Goal: Ask a question

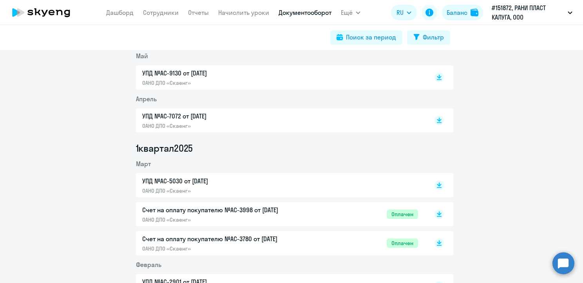
scroll to position [274, 0]
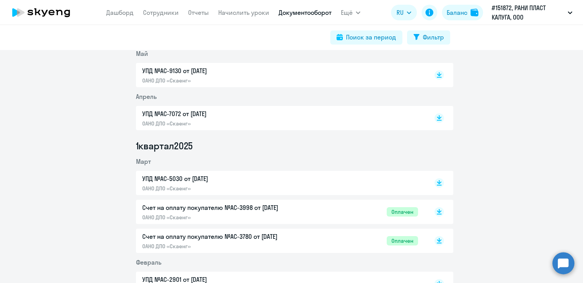
click at [559, 267] on circle at bounding box center [563, 264] width 22 height 22
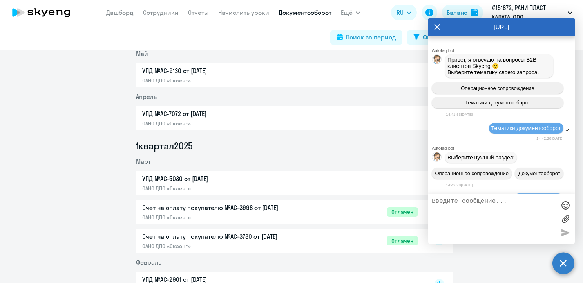
scroll to position [321, 0]
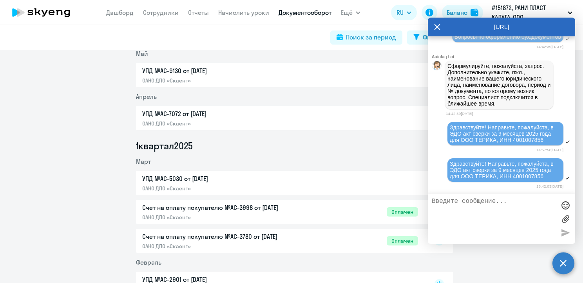
drag, startPoint x: 437, startPoint y: 25, endPoint x: 495, endPoint y: 90, distance: 87.1
click at [437, 26] on icon at bounding box center [437, 27] width 6 height 19
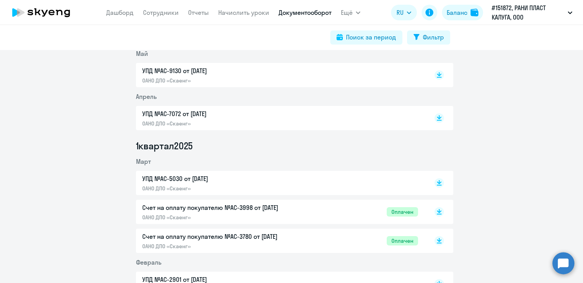
click at [560, 264] on circle at bounding box center [563, 264] width 22 height 22
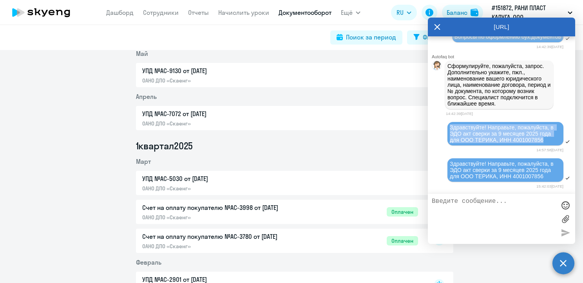
drag, startPoint x: 448, startPoint y: 124, endPoint x: 546, endPoint y: 137, distance: 99.2
click at [546, 137] on div "Здравствуйте! Направьте, пожалуйста, в ЭДО акт сверки за 9 месяцев 2025 года дл…" at bounding box center [505, 133] width 116 height 23
copy span "Здравствуйте! Направьте, пожалуйста, в ЭДО акт сверки за 9 месяцев 2025 года дл…"
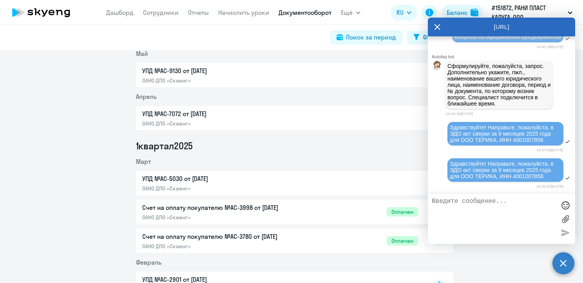
click at [448, 204] on textarea at bounding box center [494, 219] width 124 height 42
click at [388, 146] on li "1 квартал 2025" at bounding box center [294, 146] width 317 height 13
click at [404, 119] on div "УПД №AC-7072 от [DATE] ОАНО ДПО «Скаенг»" at bounding box center [280, 118] width 276 height 18
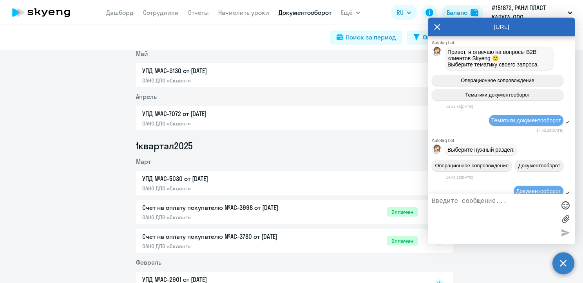
scroll to position [243, 0]
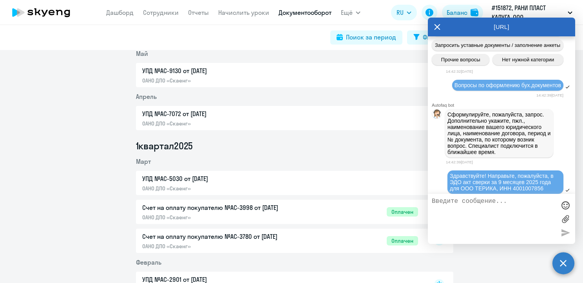
click at [445, 204] on textarea at bounding box center [494, 219] width 124 height 42
paste textarea "Здравствуйте! Направьте, пожалуйста, в ЭДО акт сверки за 9 месяцев 2025 года дл…"
type textarea "Здравствуйте! Направьте, пожалуйста, в ЭДО акт сверки за 9 месяцев 2025 года дл…"
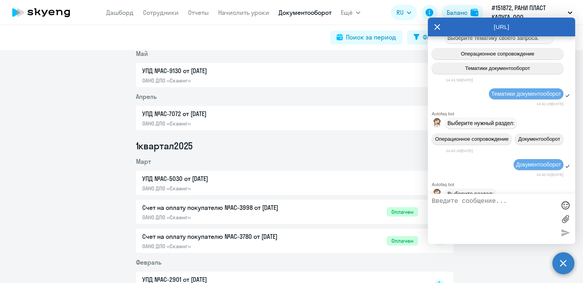
scroll to position [0, 0]
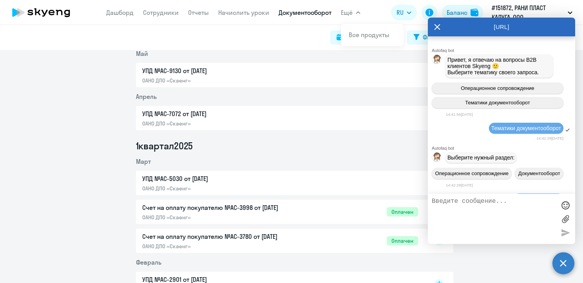
click at [349, 11] on span "Ещё" at bounding box center [347, 12] width 12 height 9
click at [376, 16] on app-header "[PERSON_NAME] Отчеты Начислить уроки Документооборот Ещё Все продукты Дашборд С…" at bounding box center [291, 12] width 583 height 25
click at [436, 28] on icon at bounding box center [437, 27] width 6 height 6
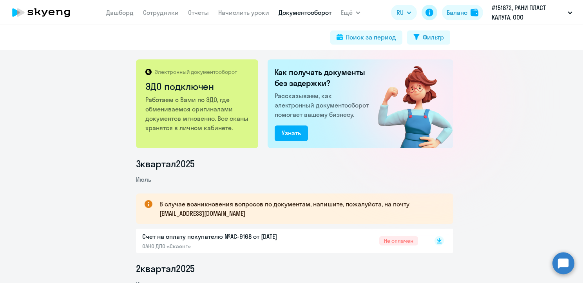
click at [429, 12] on icon at bounding box center [429, 13] width 8 height 8
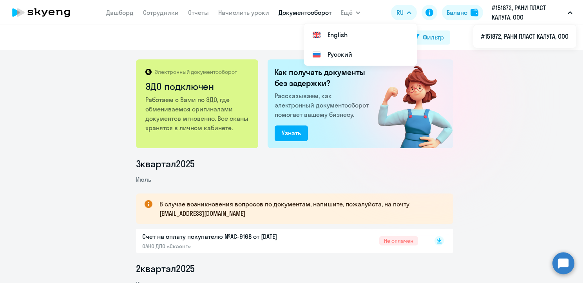
click at [509, 13] on p "#151872, РАНИ ПЛАСТ КАЛУГА, ООО" at bounding box center [527, 12] width 73 height 19
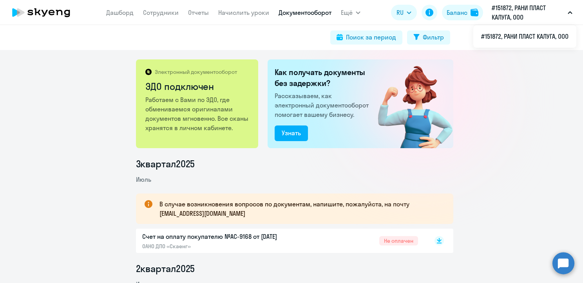
click at [569, 12] on icon "button" at bounding box center [570, 13] width 4 height 2
click at [569, 12] on icon "button" at bounding box center [569, 12] width 5 height 3
click at [114, 12] on link "Дашборд" at bounding box center [119, 13] width 27 height 8
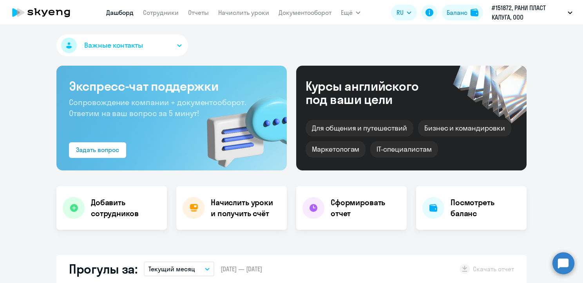
click at [50, 5] on icon at bounding box center [41, 13] width 69 height 20
click at [51, 11] on icon at bounding box center [41, 13] width 69 height 20
select select "30"
click at [46, 16] on icon at bounding box center [41, 13] width 69 height 20
click at [157, 13] on link "Сотрудники" at bounding box center [161, 13] width 36 height 8
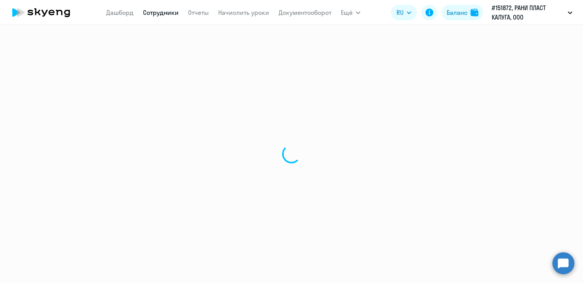
select select "30"
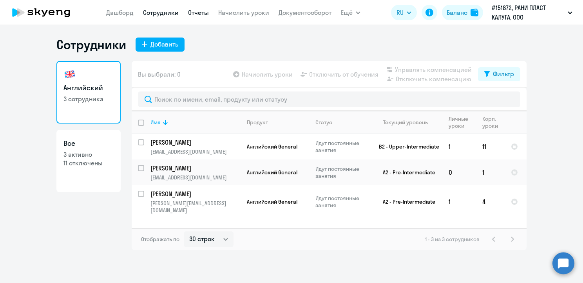
click at [197, 12] on link "Отчеты" at bounding box center [198, 13] width 21 height 8
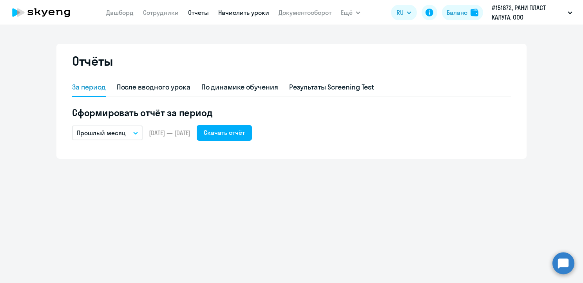
click at [229, 13] on link "Начислить уроки" at bounding box center [243, 13] width 51 height 8
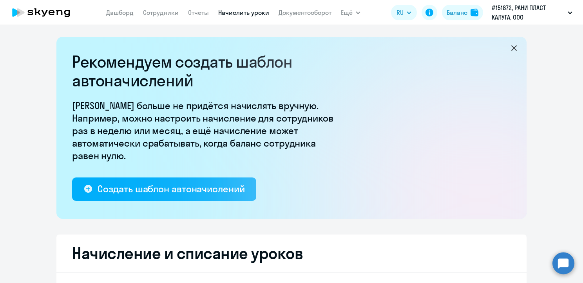
select select "10"
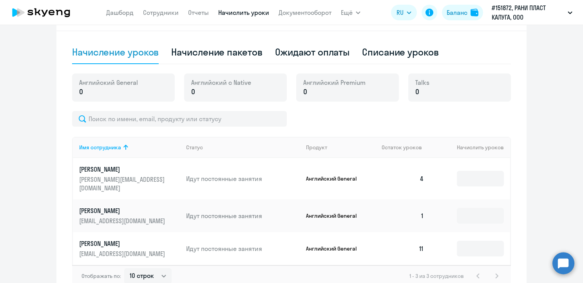
scroll to position [281, 0]
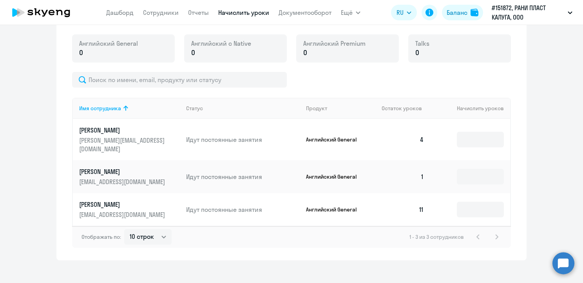
click at [493, 233] on div "1 - 3 из 3 сотрудников" at bounding box center [455, 237] width 92 height 9
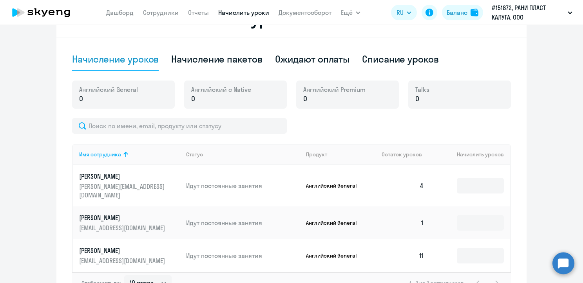
scroll to position [164, 0]
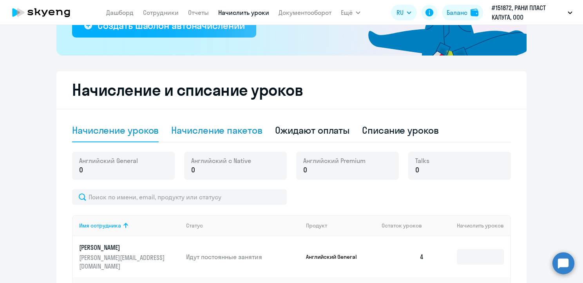
click at [194, 131] on div "Начисление пакетов" at bounding box center [216, 130] width 91 height 13
select select "10"
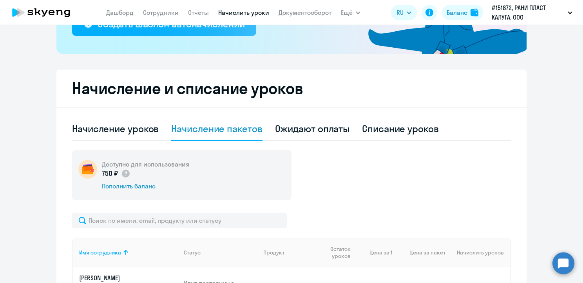
scroll to position [125, 0]
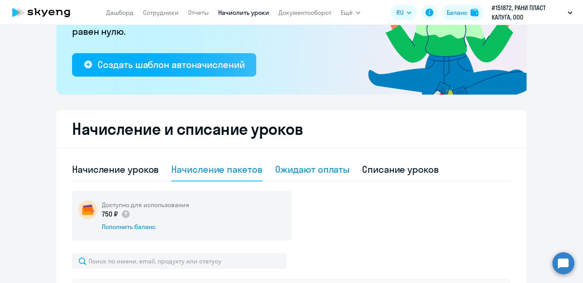
click at [293, 172] on div "Ожидают оплаты" at bounding box center [312, 169] width 75 height 13
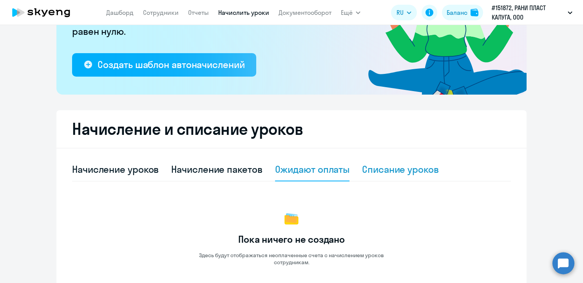
click at [381, 171] on div "Списание уроков" at bounding box center [400, 169] width 77 height 13
select select "10"
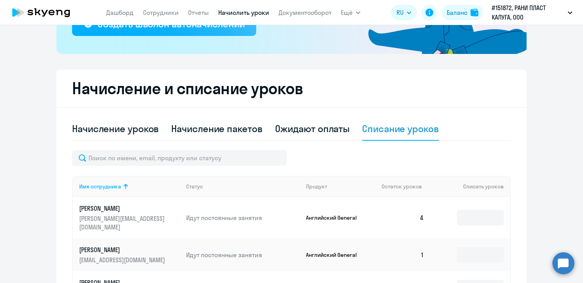
scroll to position [85, 0]
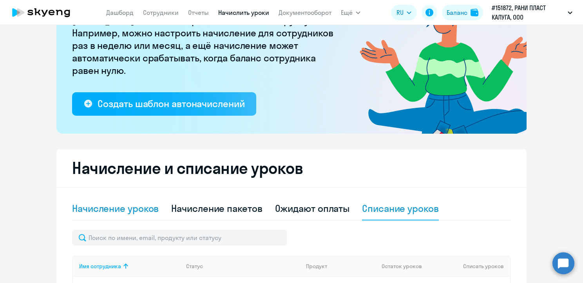
click at [110, 209] on div "Начисление уроков" at bounding box center [115, 208] width 87 height 13
select select "10"
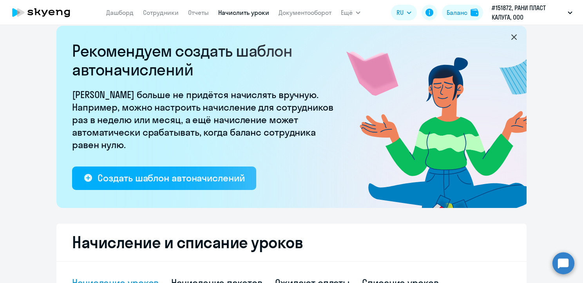
scroll to position [0, 0]
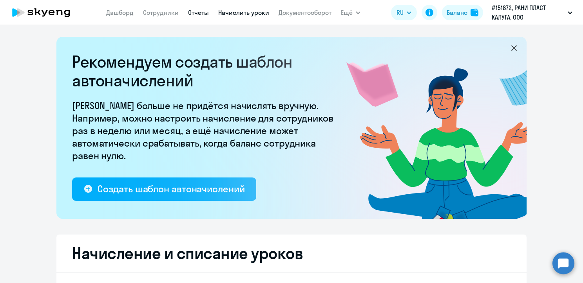
click at [195, 14] on link "Отчеты" at bounding box center [198, 13] width 21 height 8
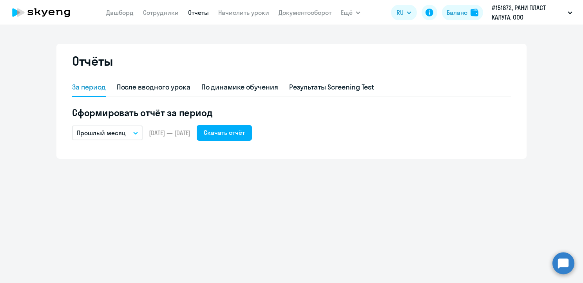
click at [568, 268] on circle at bounding box center [563, 264] width 22 height 22
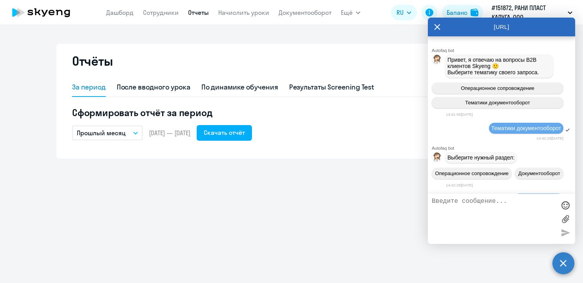
click at [477, 64] on span "Привет, я отвечаю на вопросы B2B клиентов Skyeng 🙂 Выберите тематику своего зап…" at bounding box center [493, 66] width 92 height 19
click at [437, 26] on icon at bounding box center [437, 27] width 6 height 19
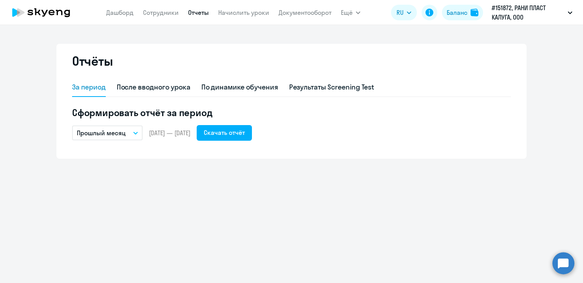
click at [560, 263] on circle at bounding box center [563, 264] width 22 height 22
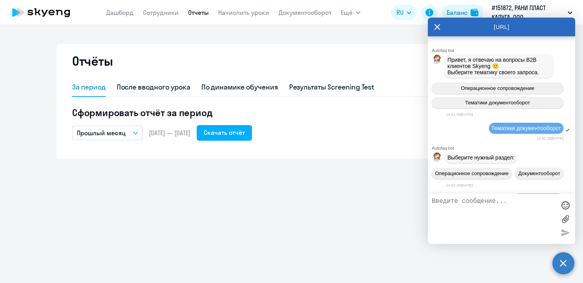
scroll to position [356, 0]
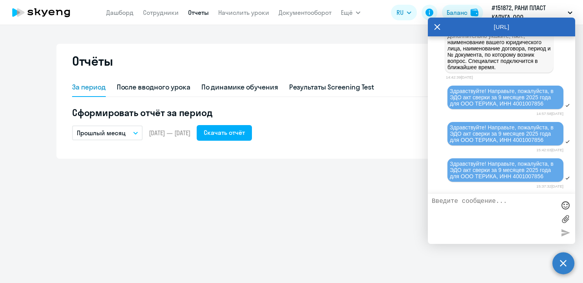
click at [460, 204] on textarea at bounding box center [494, 219] width 124 height 42
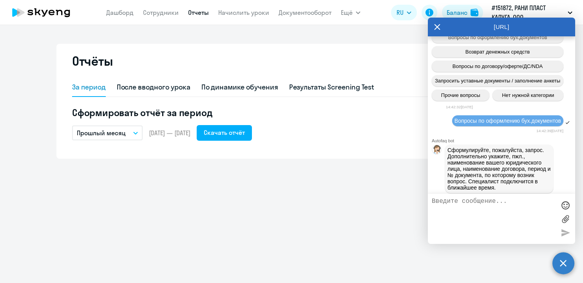
scroll to position [238, 0]
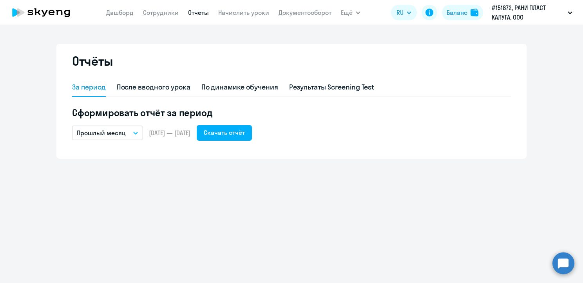
click at [562, 264] on circle at bounding box center [563, 264] width 22 height 22
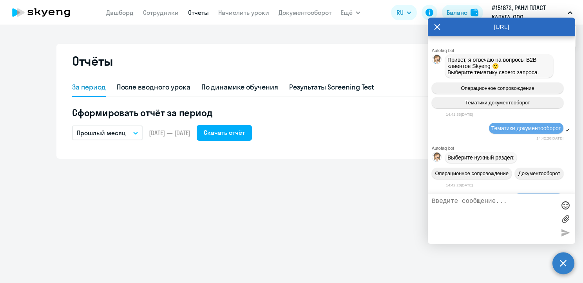
click at [435, 29] on icon at bounding box center [437, 27] width 6 height 19
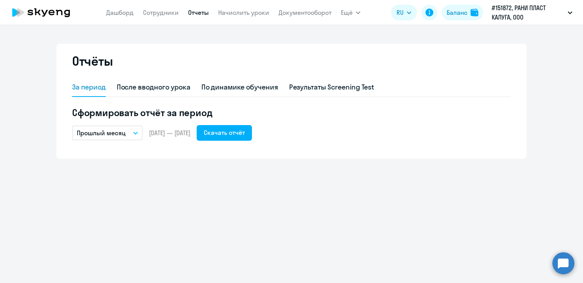
click at [48, 13] on icon at bounding box center [41, 13] width 69 height 20
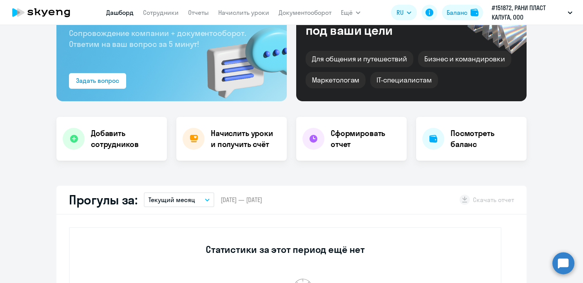
scroll to position [78, 0]
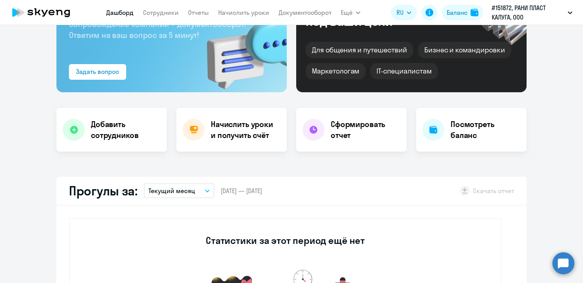
select select "30"
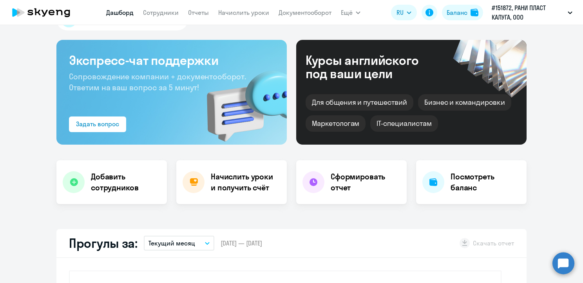
scroll to position [0, 0]
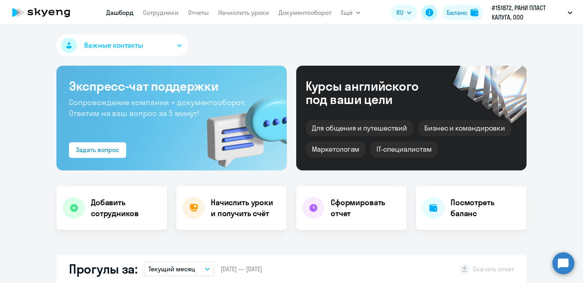
click at [428, 12] on icon at bounding box center [429, 13] width 8 height 8
click at [350, 11] on span "Ещё" at bounding box center [347, 12] width 12 height 9
click at [350, 14] on span "Ещё" at bounding box center [347, 12] width 12 height 9
click at [529, 38] on li "#151872, РАНИ ПЛАСТ КАЛУГА, ООО" at bounding box center [524, 37] width 103 height 20
select select "30"
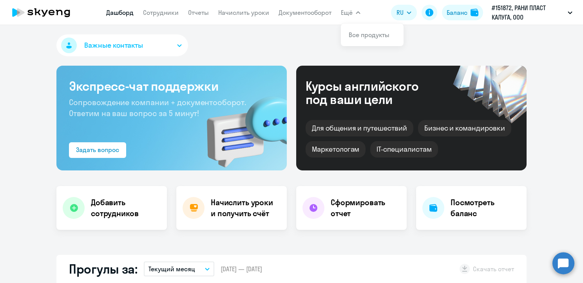
click at [350, 13] on span "Ещё" at bounding box center [347, 12] width 12 height 9
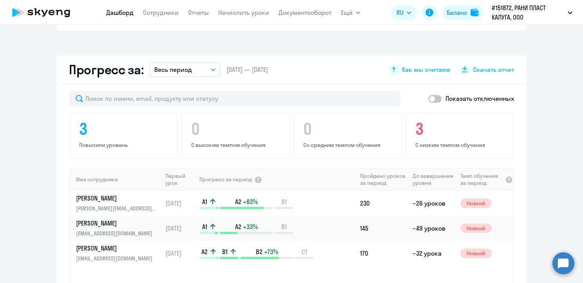
scroll to position [431, 0]
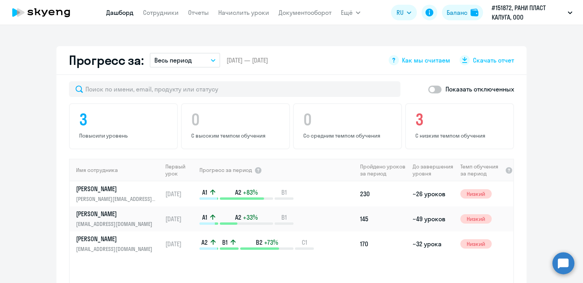
click at [433, 89] on span at bounding box center [434, 90] width 13 height 8
click at [428, 89] on input "checkbox" at bounding box center [428, 89] width 0 height 0
checkbox input "true"
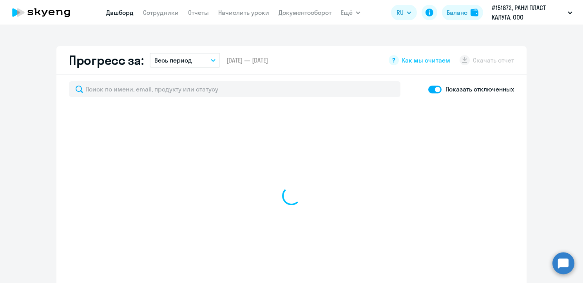
select select "30"
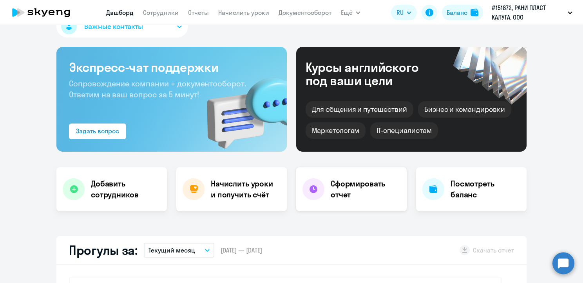
scroll to position [0, 0]
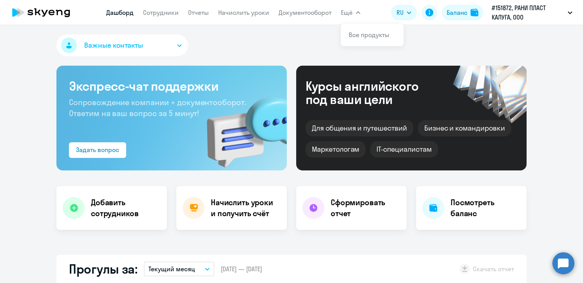
click at [345, 12] on span "Ещё" at bounding box center [347, 12] width 12 height 9
drag, startPoint x: 567, startPoint y: 265, endPoint x: 539, endPoint y: 282, distance: 32.2
click at [566, 265] on circle at bounding box center [563, 264] width 22 height 22
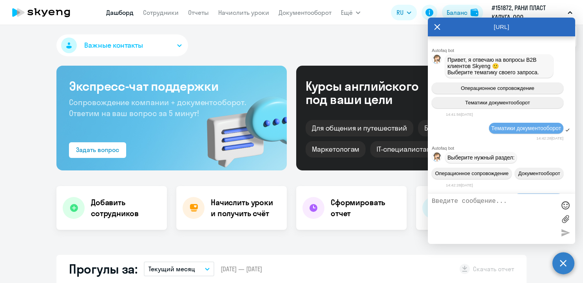
click at [350, 49] on div "Важные контакты" at bounding box center [291, 46] width 470 height 25
click at [53, 12] on icon at bounding box center [52, 12] width 6 height 5
click at [159, 47] on button "Важные контакты" at bounding box center [122, 45] width 132 height 22
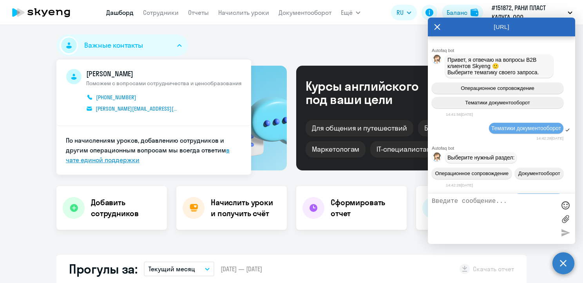
click at [87, 160] on link "в чате единой поддержки" at bounding box center [148, 155] width 164 height 18
click at [450, 198] on textarea at bounding box center [494, 219] width 124 height 42
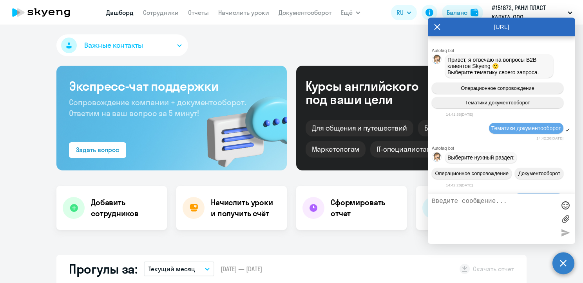
click at [450, 202] on textarea at bounding box center [494, 219] width 124 height 42
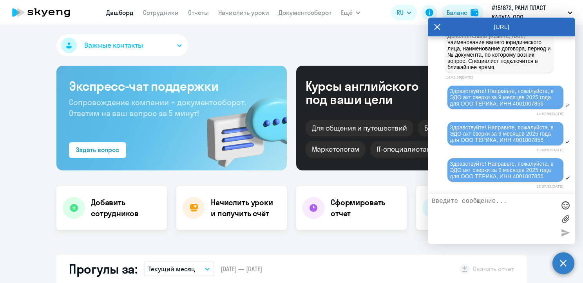
scroll to position [359, 0]
click at [463, 199] on div at bounding box center [501, 219] width 147 height 50
click at [453, 201] on textarea at bounding box center [494, 219] width 124 height 42
paste textarea "Здравствуйте! Направьте, пожалуйста, в ЭДО акт сверки за 9 месяцев 2025 года дл…"
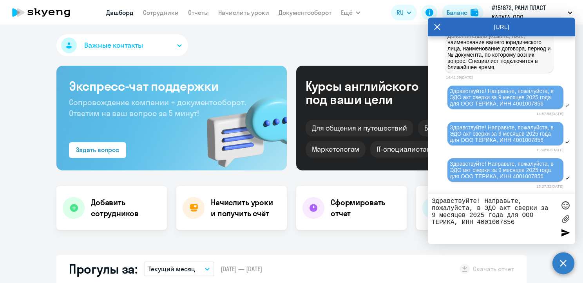
type textarea "Здравствуйте! Направьте, пожалуйста, в ЭДО акт сверки за 9 месяцев 2025 года дл…"
click at [565, 233] on div at bounding box center [565, 233] width 12 height 12
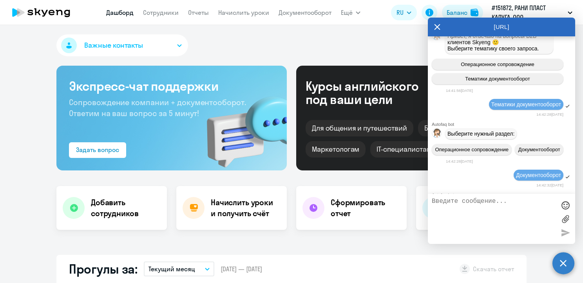
scroll to position [0, 0]
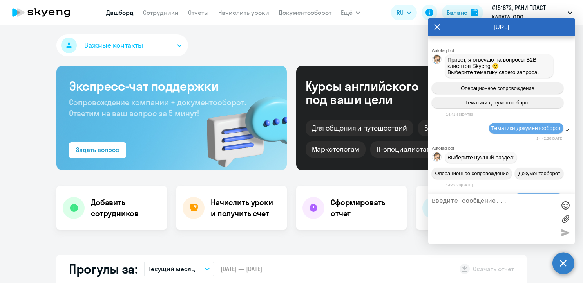
click at [500, 65] on div "Привет, я отвечаю на вопросы B2B клиентов Skyeng 🙂 Выберите тематику своего зап…" at bounding box center [498, 66] width 103 height 19
click at [469, 165] on div "Выберите нужный раздел:" at bounding box center [501, 158] width 147 height 14
click at [460, 160] on span "Выберите нужный раздел:" at bounding box center [480, 158] width 67 height 6
click at [482, 182] on div "Операционное сопровождение Документооборот" at bounding box center [501, 174] width 147 height 18
click at [484, 163] on div "Выберите нужный раздел:" at bounding box center [481, 157] width 72 height 11
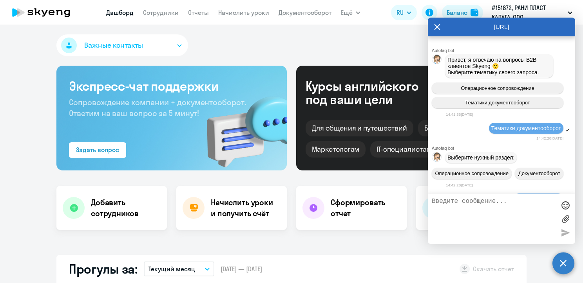
click at [172, 47] on button "Важные контакты" at bounding box center [122, 45] width 132 height 22
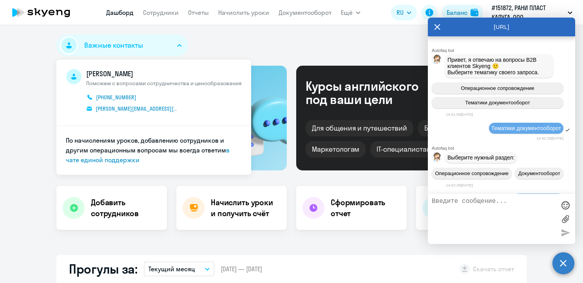
click at [94, 126] on li "По начислениям уроков, добавлению сотрудников и другим операционным вопросам мы…" at bounding box center [153, 150] width 195 height 49
click at [96, 108] on span "mihail.kupin@skyeng.ru" at bounding box center [137, 108] width 83 height 7
click at [385, 52] on div "Важные контакты Михаил Купин Поможем с вопросами сотрудничества и ценообразован…" at bounding box center [291, 46] width 470 height 25
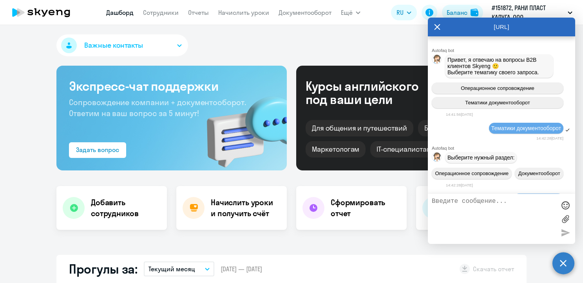
click at [439, 27] on icon at bounding box center [437, 27] width 6 height 19
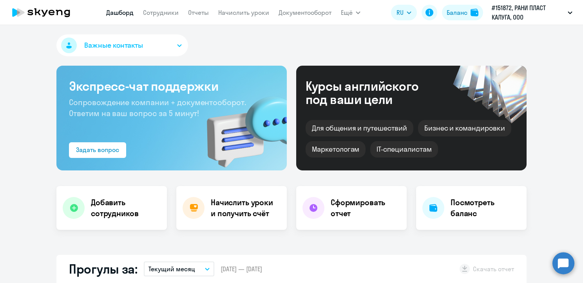
click at [177, 42] on button "Важные контакты" at bounding box center [122, 45] width 132 height 22
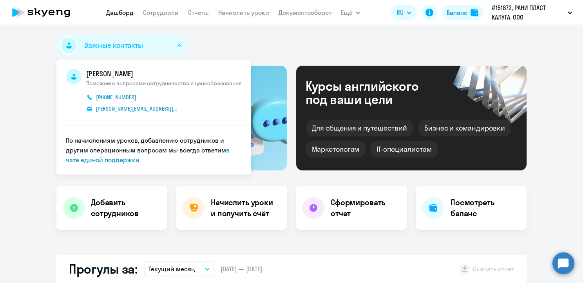
click at [222, 50] on div "Важные контакты Михаил Купин Поможем с вопросами сотрудничества и ценообразован…" at bounding box center [291, 46] width 470 height 25
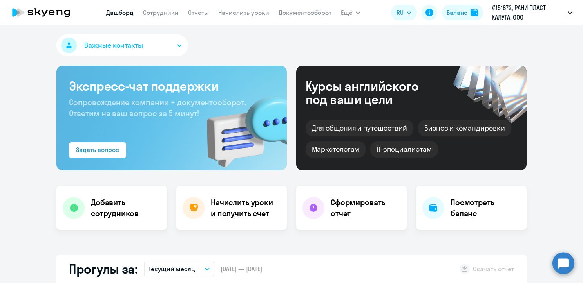
click at [560, 260] on circle at bounding box center [563, 264] width 22 height 22
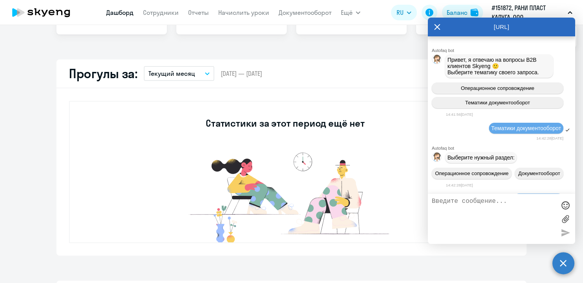
click at [438, 27] on icon at bounding box center [437, 27] width 6 height 6
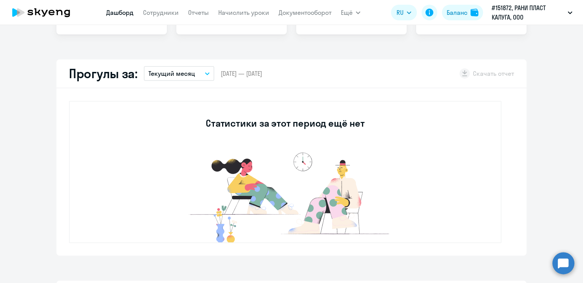
click at [560, 266] on circle at bounding box center [563, 264] width 22 height 22
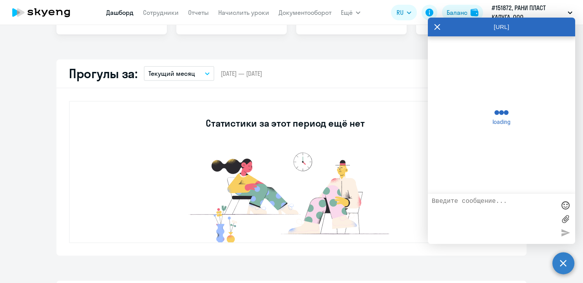
scroll to position [393, 0]
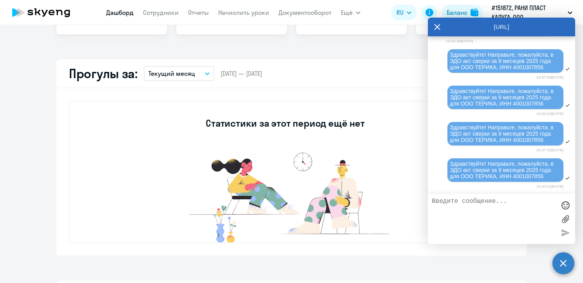
click at [433, 28] on div "[URL]" at bounding box center [501, 27] width 147 height 19
click at [437, 27] on icon at bounding box center [437, 27] width 6 height 6
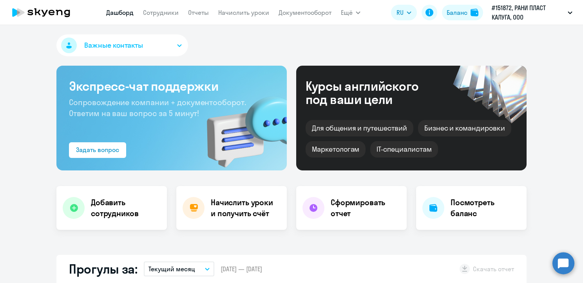
click at [562, 264] on circle at bounding box center [563, 264] width 22 height 22
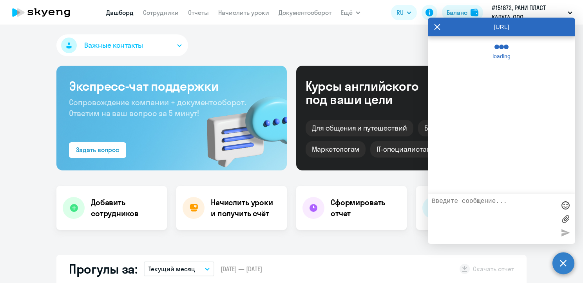
select select "30"
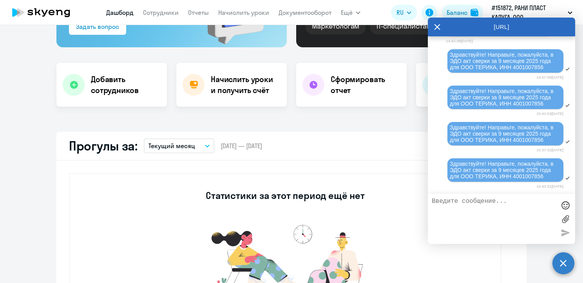
scroll to position [157, 0]
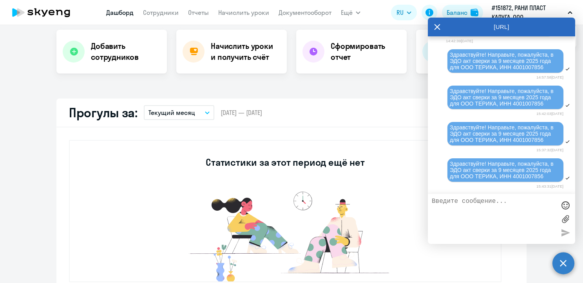
click at [348, 85] on div "Важные контакты Экспресс-чат поддержки Сопровождение компании + документооборот…" at bounding box center [291, 154] width 583 height 258
click at [348, 86] on div "Важные контакты Экспресс-чат поддержки Сопровождение компании + документооборот…" at bounding box center [291, 154] width 583 height 258
drag, startPoint x: 467, startPoint y: 24, endPoint x: 525, endPoint y: 24, distance: 58.0
click at [525, 24] on div "[URL]" at bounding box center [501, 27] width 147 height 19
click at [433, 28] on div "[URL]" at bounding box center [501, 27] width 147 height 19
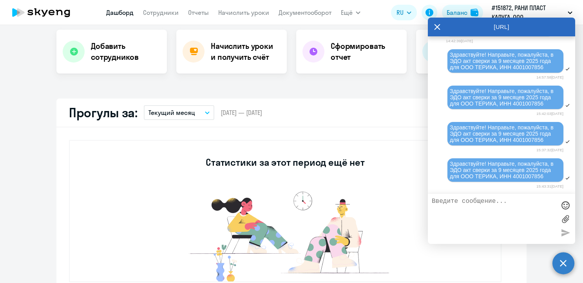
drag, startPoint x: 435, startPoint y: 26, endPoint x: 452, endPoint y: 41, distance: 22.5
click at [436, 26] on icon at bounding box center [437, 27] width 6 height 19
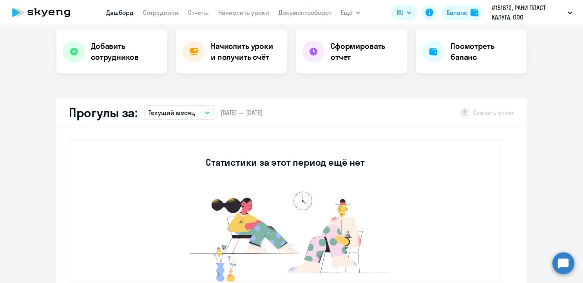
click at [559, 265] on circle at bounding box center [563, 264] width 22 height 22
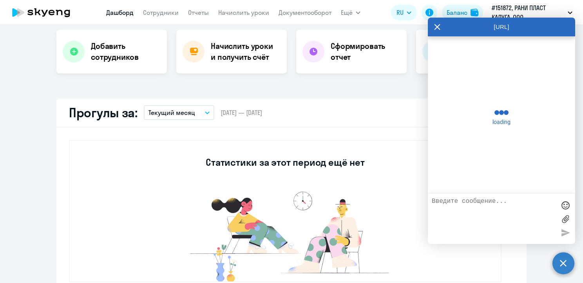
scroll to position [393, 0]
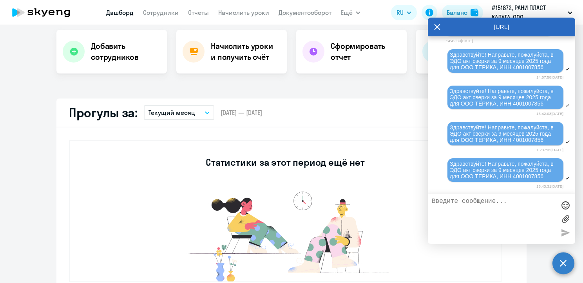
click at [560, 262] on circle at bounding box center [563, 264] width 22 height 22
